Goal: Information Seeking & Learning: Learn about a topic

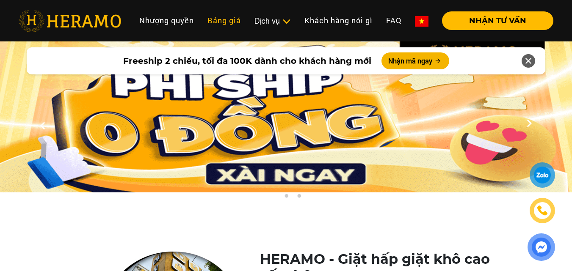
click at [224, 19] on link "Bảng giá" at bounding box center [224, 20] width 47 height 18
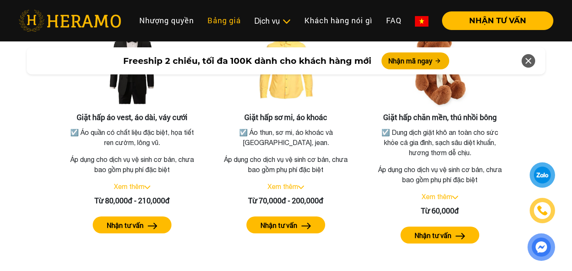
scroll to position [1580, 0]
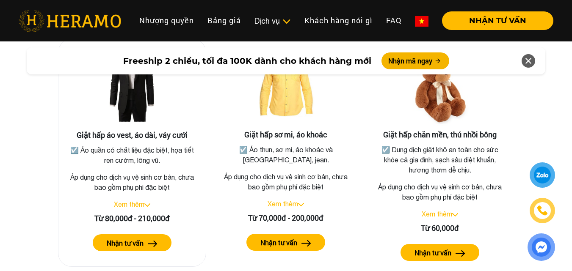
click at [148, 204] on img at bounding box center [147, 205] width 6 height 3
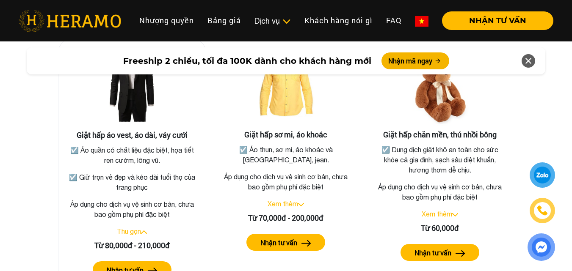
click at [163, 199] on p "Áp dụng cho dịch vụ vệ sinh cơ bản, chưa bao gồm phụ phí đặc biệt" at bounding box center [132, 209] width 134 height 20
click at [168, 202] on p "Áp dụng cho dịch vụ vệ sinh cơ bản, chưa bao gồm phụ phí đặc biệt" at bounding box center [132, 209] width 134 height 20
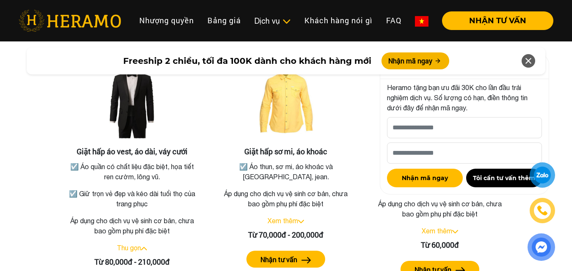
scroll to position [1519, 0]
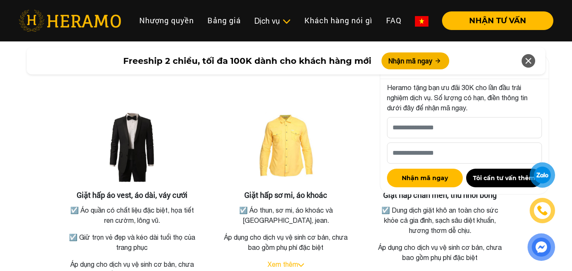
click at [531, 62] on icon at bounding box center [528, 60] width 10 height 15
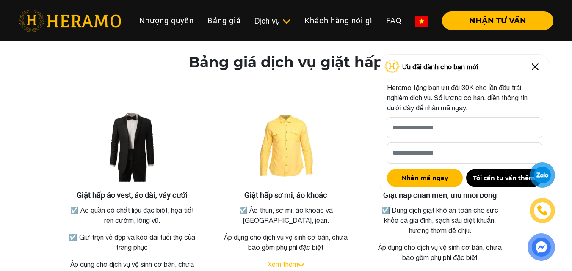
click at [537, 69] on img at bounding box center [535, 67] width 14 height 14
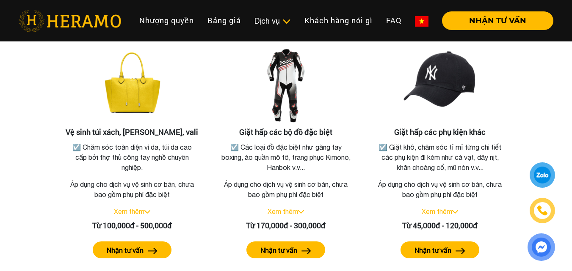
scroll to position [1879, 0]
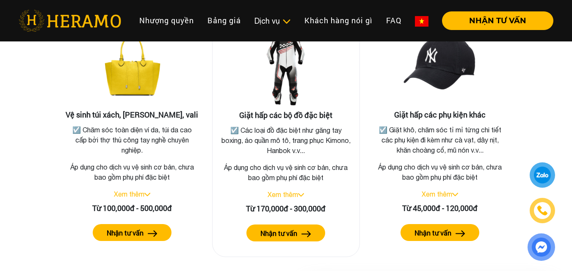
click at [301, 190] on div "Xem thêm" at bounding box center [286, 195] width 134 height 10
click at [301, 193] on img at bounding box center [301, 194] width 6 height 3
click at [301, 193] on img at bounding box center [298, 194] width 6 height 3
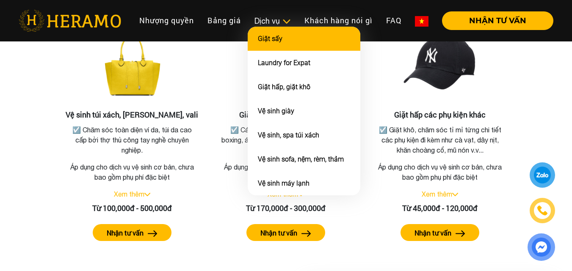
click at [277, 33] on li "Giặt sấy" at bounding box center [304, 39] width 113 height 24
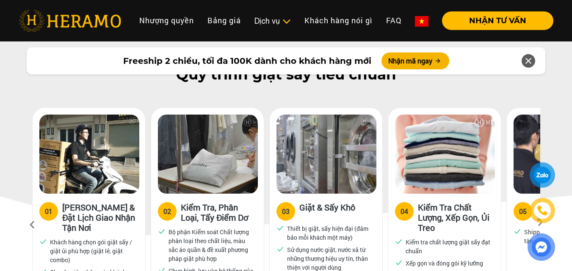
scroll to position [380, 0]
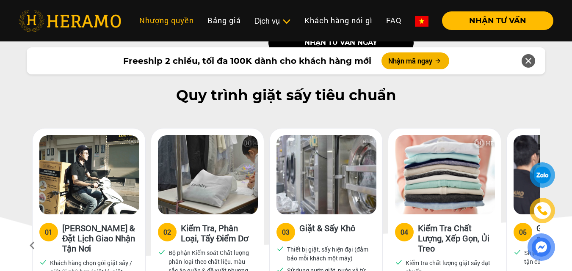
click at [180, 23] on link "Nhượng quyền" at bounding box center [167, 20] width 68 height 18
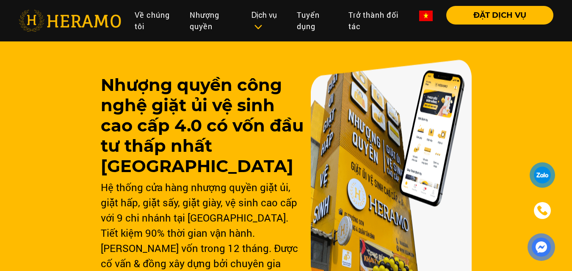
click at [227, 232] on div "Hệ thống cửa hàng nhượng quyền giặt ủi, giặt hấp, giặt sấy, giặt giày, vệ sinh …" at bounding box center [202, 233] width 203 height 107
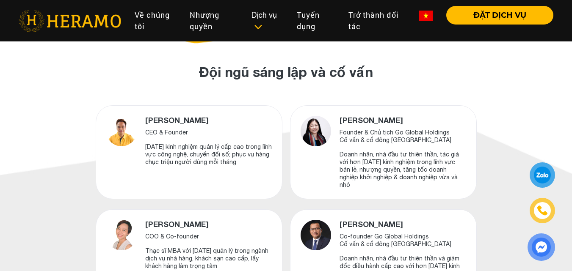
scroll to position [321, 0]
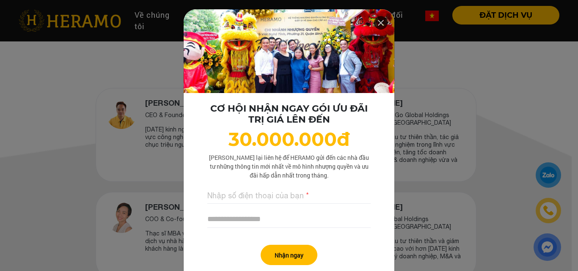
click at [380, 22] on icon at bounding box center [381, 22] width 10 height 15
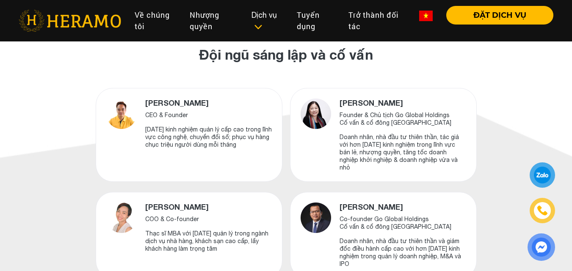
click at [414, 147] on p "Doanh nhân, nhà đầu tư thiên thần, tác giả với hơn [DATE] kinh nghiệm trong lĩn…" at bounding box center [403, 152] width 127 height 38
click at [417, 152] on p "Doanh nhân, nhà đầu tư thiên thần, tác giả với hơn [DATE] kinh nghiệm trong lĩn…" at bounding box center [403, 152] width 127 height 38
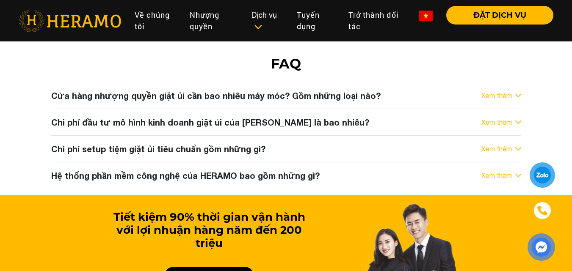
scroll to position [4335, 0]
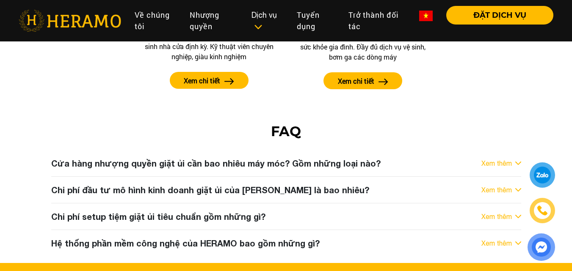
click at [232, 157] on div "Cửa hàng nhượng quyền giặt ủi cần bao nhiêu máy móc? Gồm những loại nào?" at bounding box center [215, 163] width 329 height 13
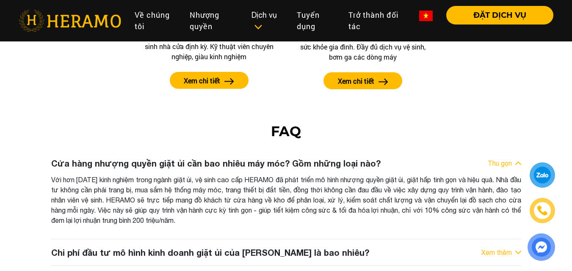
click at [146, 175] on p "Với hơn [DATE] kinh nghiệm trong ngành giặt ủi, vệ sinh cao cấp HERAMO đã phát …" at bounding box center [286, 200] width 470 height 51
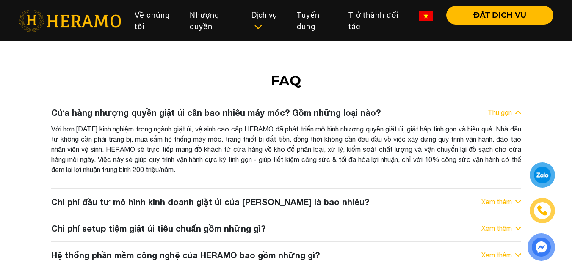
scroll to position [4403, 0]
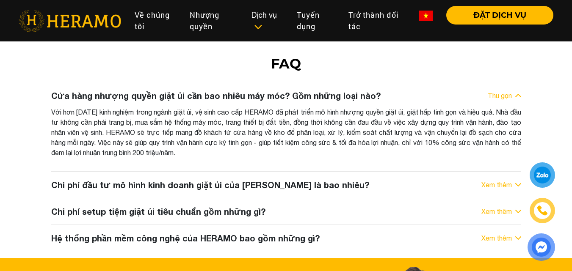
click at [182, 179] on div "Chi phí đầu tư mô hình kinh doanh giặt ủi của [PERSON_NAME] là bao nhiêu?" at bounding box center [210, 185] width 318 height 13
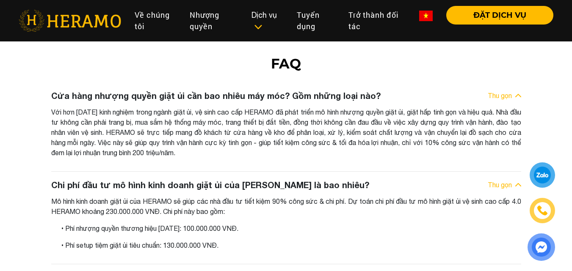
click at [164, 196] on p "Mô hình kinh doanh giặt ủi của HERAMO sẽ giúp các nhà đầu tư tiết kiệm 90% công…" at bounding box center [286, 206] width 470 height 20
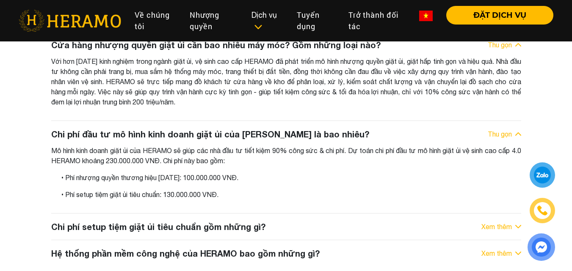
scroll to position [4471, 0]
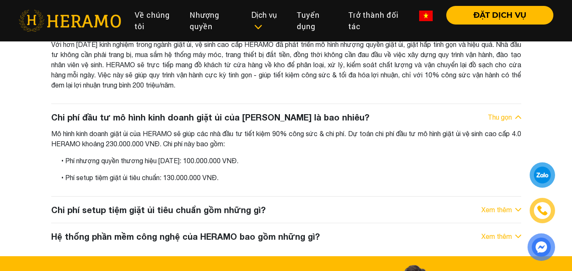
click at [191, 204] on div "Chi phí setup tiệm giặt ủi tiêu chuẩn gồm những gì?" at bounding box center [158, 210] width 214 height 13
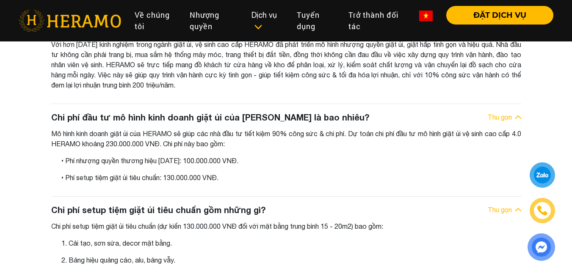
click at [109, 238] on p "1. Cải tạo, sơn sửa, decor mặt bằng." at bounding box center [291, 243] width 460 height 10
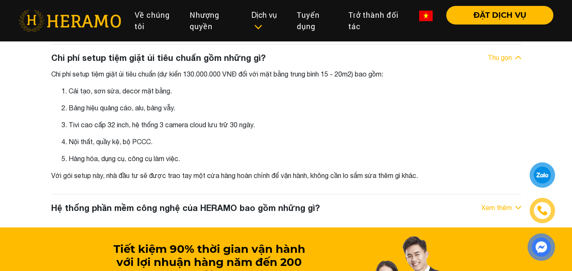
scroll to position [4640, 0]
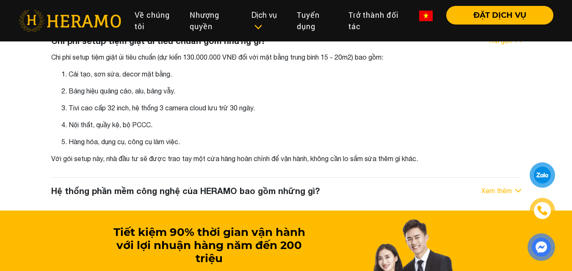
click at [173, 185] on div "Hệ thống phần mềm công nghệ của HERAMO bao gồm những gì?" at bounding box center [185, 191] width 268 height 13
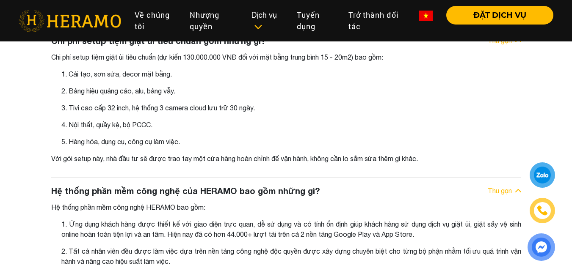
click at [96, 219] on p "1. Ứng dụng khách hàng được thiết kế với giao diện trực quan, dễ sử dụng và có …" at bounding box center [291, 229] width 460 height 20
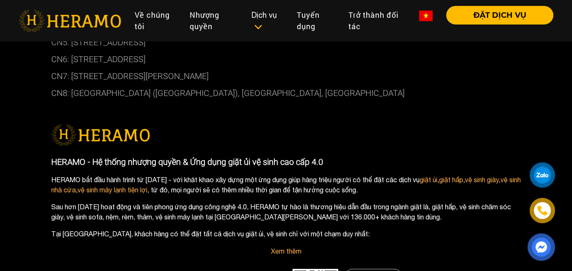
scroll to position [5266, 0]
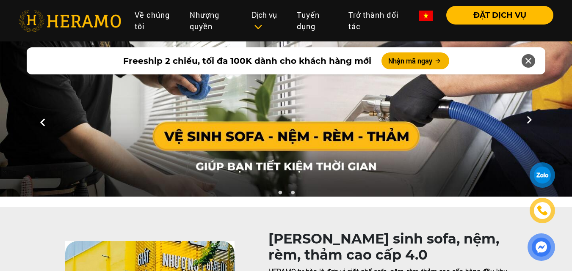
click at [359, 235] on h1 "[PERSON_NAME] sinh sofa, nệm, rèm, thảm cao cấp 4.0" at bounding box center [387, 247] width 239 height 33
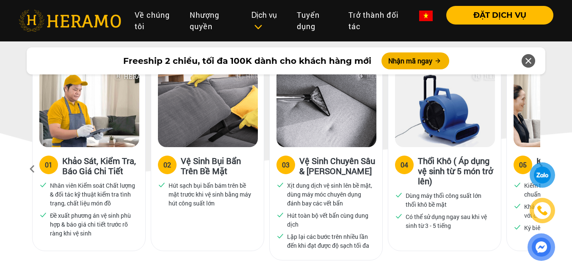
scroll to position [440, 0]
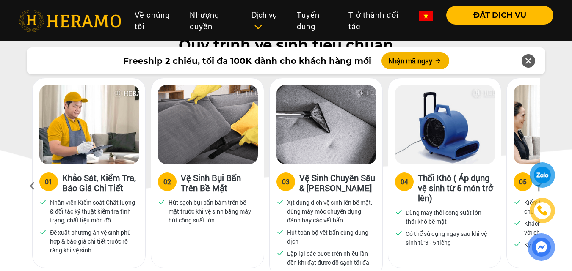
click at [469, 208] on p "Dùng máy thổi công suất lớn thổi khô bề mặt" at bounding box center [449, 217] width 86 height 18
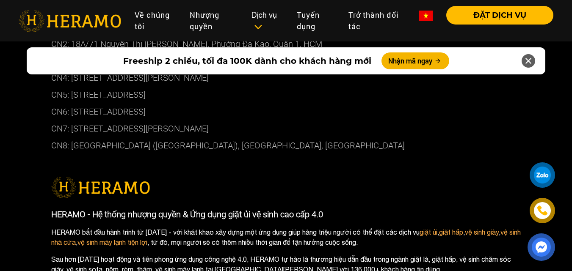
scroll to position [3794, 0]
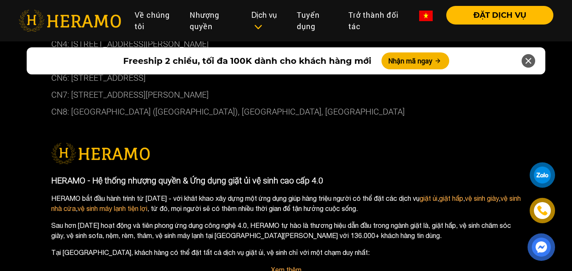
drag, startPoint x: 54, startPoint y: 154, endPoint x: 331, endPoint y: 153, distance: 276.9
click at [331, 174] on p "HERAMO - Hệ thống nhượng quyền & Ứng dụng giặt ủi vệ sinh cao cấp 4.0" at bounding box center [286, 180] width 470 height 13
copy p "HERAMO - Hệ thống nhượng quyền & Ứng dụng giặt ủi vệ sinh cao cấp 4.0"
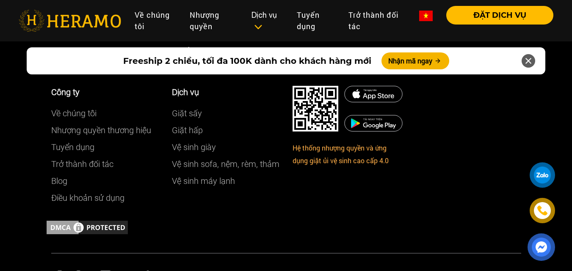
click at [267, 219] on div at bounding box center [286, 227] width 483 height 17
click at [305, 219] on div at bounding box center [286, 227] width 483 height 17
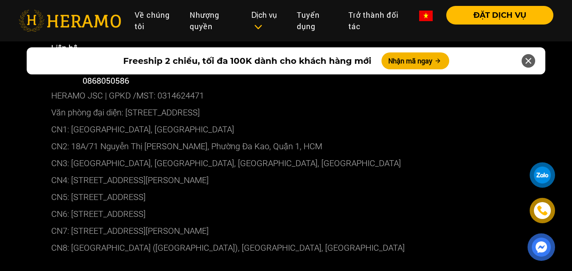
scroll to position [3650, 0]
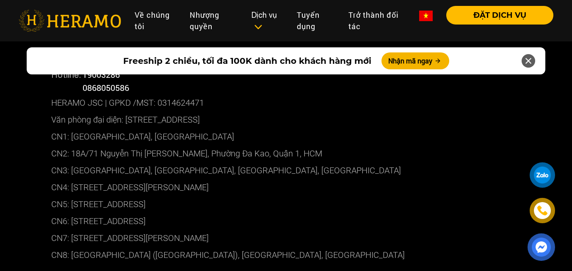
click at [91, 20] on img at bounding box center [70, 21] width 102 height 22
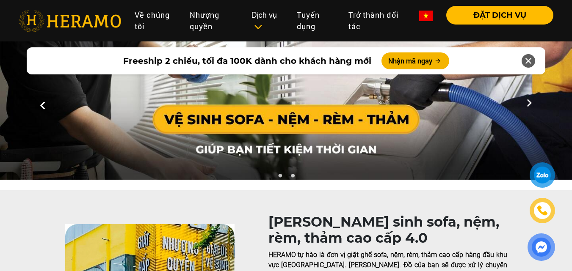
scroll to position [0, 0]
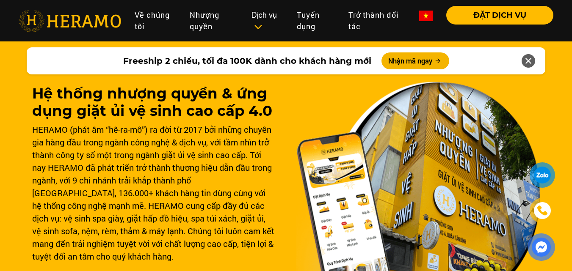
click at [146, 214] on div "HERAMO (phát âm “hê-ra-mô”) ra đời từ 2017 bởi những chuyên gia hàng đầu trong …" at bounding box center [154, 193] width 244 height 140
